Goal: Task Accomplishment & Management: Manage account settings

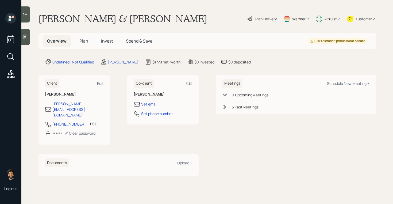
click at [82, 41] on span "Plan" at bounding box center [83, 41] width 9 height 6
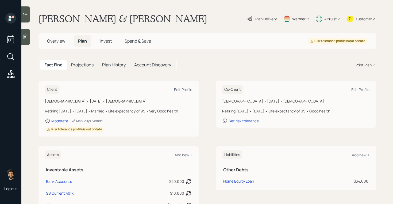
click at [266, 17] on div "Plan Delivery" at bounding box center [265, 19] width 21 height 6
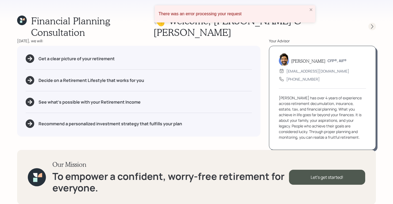
click at [374, 24] on icon at bounding box center [371, 26] width 5 height 5
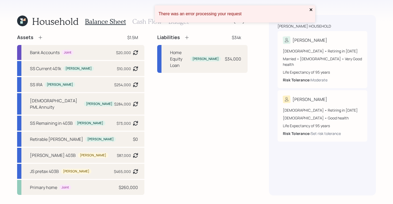
click at [312, 10] on icon "close" at bounding box center [311, 9] width 4 height 4
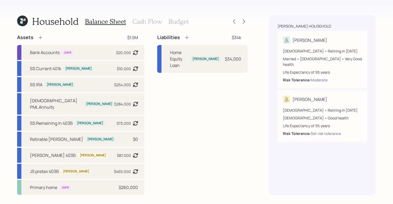
click at [247, 20] on div "Household Balance Sheet Cash Flow Budget Assets $1.5M Bank Accounts Joint $20,0…" at bounding box center [196, 102] width 393 height 204
click at [208, 73] on div "Liabilities $34k Home Equity Loan Eric $34,000" at bounding box center [202, 114] width 90 height 160
click at [246, 21] on icon at bounding box center [243, 21] width 5 height 5
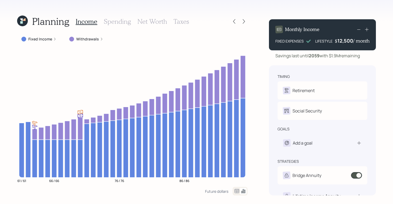
click at [20, 20] on icon at bounding box center [22, 21] width 11 height 11
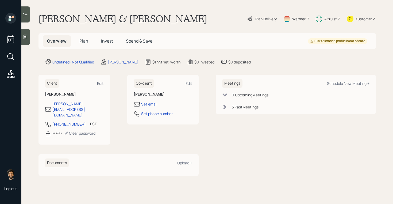
click at [83, 38] on span "Plan" at bounding box center [83, 41] width 9 height 6
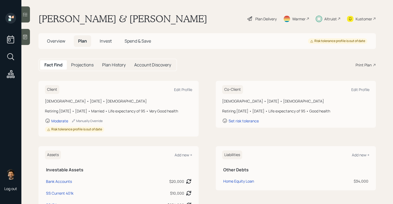
click at [271, 17] on div "Plan Delivery" at bounding box center [265, 19] width 21 height 6
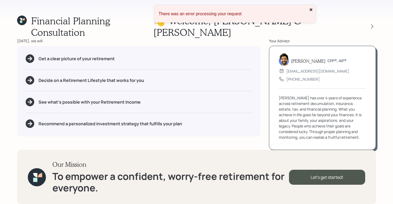
click at [312, 10] on icon "close" at bounding box center [310, 9] width 3 height 3
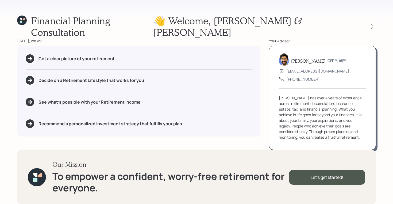
click at [21, 18] on icon at bounding box center [21, 19] width 2 height 2
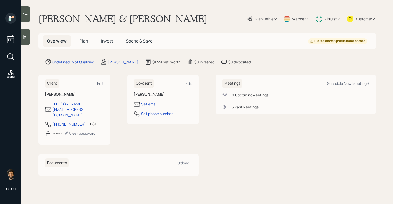
click at [86, 39] on span "Plan" at bounding box center [83, 41] width 9 height 6
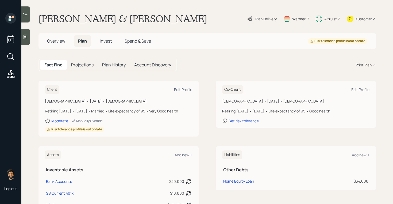
click at [268, 19] on div "Plan Delivery" at bounding box center [265, 19] width 21 height 6
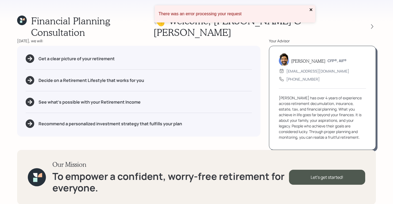
click at [312, 9] on icon "close" at bounding box center [311, 9] width 4 height 4
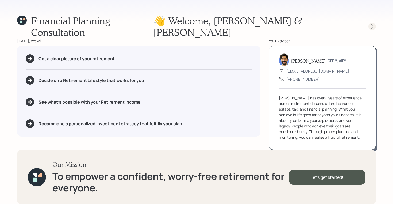
click at [374, 24] on icon at bounding box center [371, 26] width 5 height 5
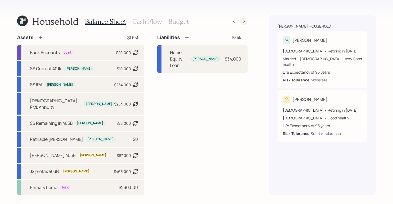
click at [246, 23] on icon at bounding box center [243, 21] width 5 height 5
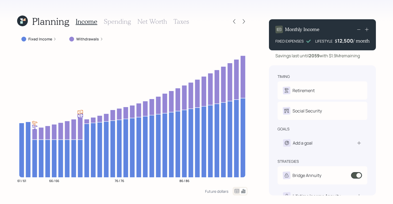
click at [26, 23] on icon at bounding box center [22, 21] width 11 height 11
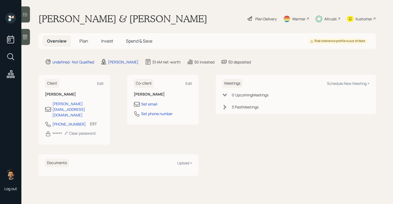
click at [85, 41] on span "Plan" at bounding box center [83, 41] width 9 height 6
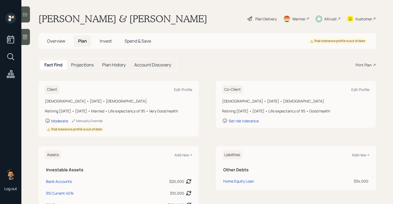
click at [260, 20] on div "Plan Delivery" at bounding box center [265, 19] width 21 height 6
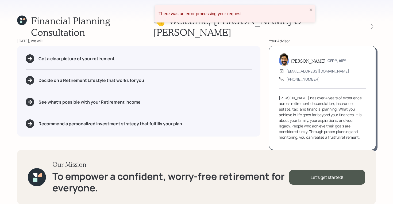
click at [308, 9] on div "There was an error processing your request" at bounding box center [235, 13] width 160 height 17
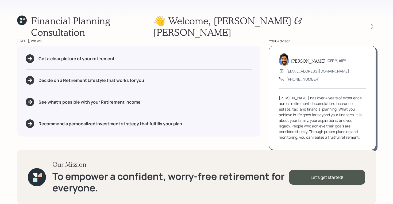
click at [22, 19] on icon at bounding box center [21, 19] width 2 height 2
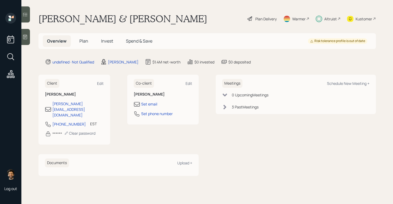
click at [108, 41] on span "Invest" at bounding box center [107, 41] width 12 height 6
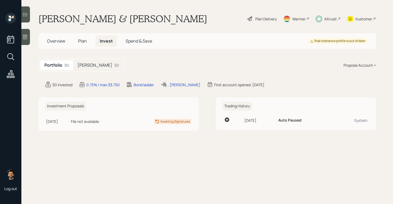
click at [85, 69] on div "Roth $0" at bounding box center [98, 65] width 50 height 10
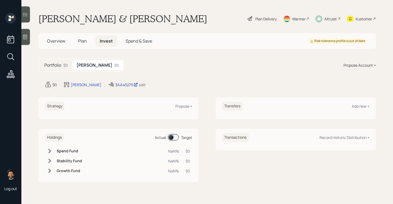
click at [115, 85] on div "3AA45275" at bounding box center [126, 85] width 23 height 6
click at [75, 84] on div "Roth" at bounding box center [86, 85] width 30 height 6
